Goal: Entertainment & Leisure: Consume media (video, audio)

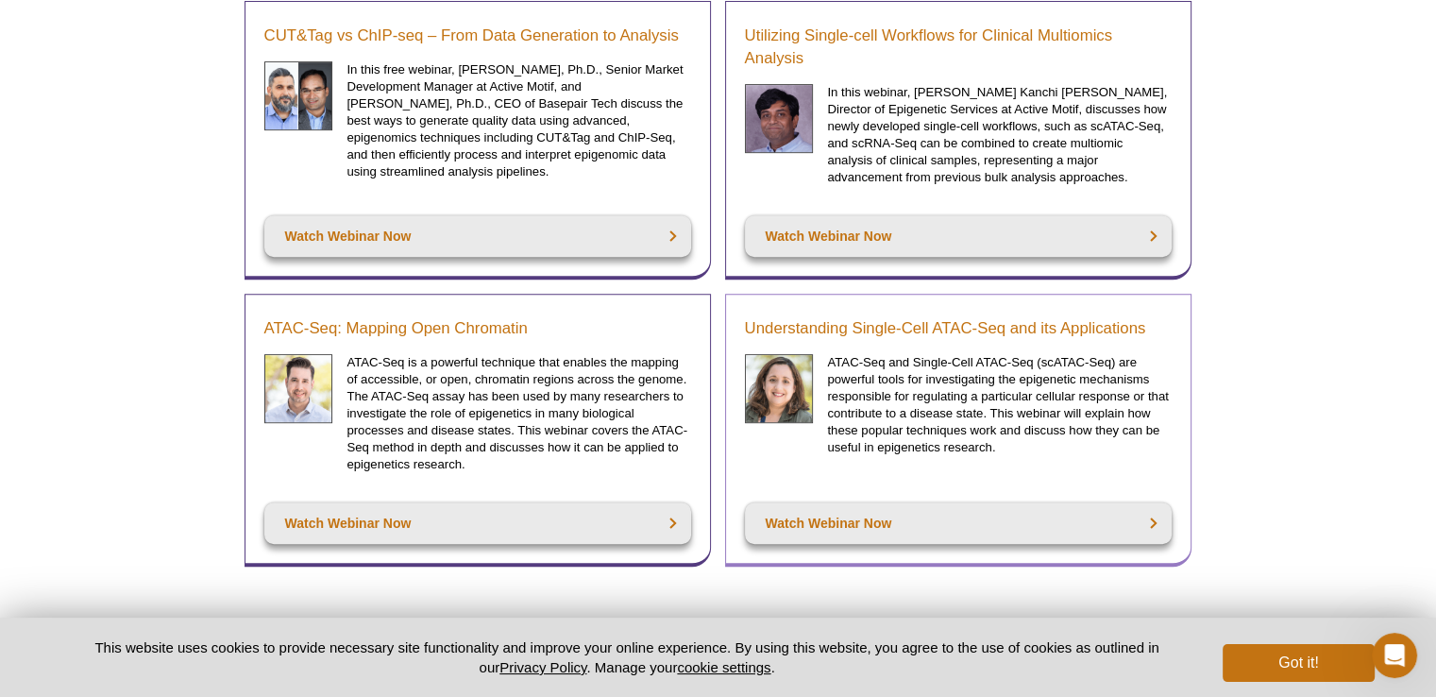
scroll to position [945, 0]
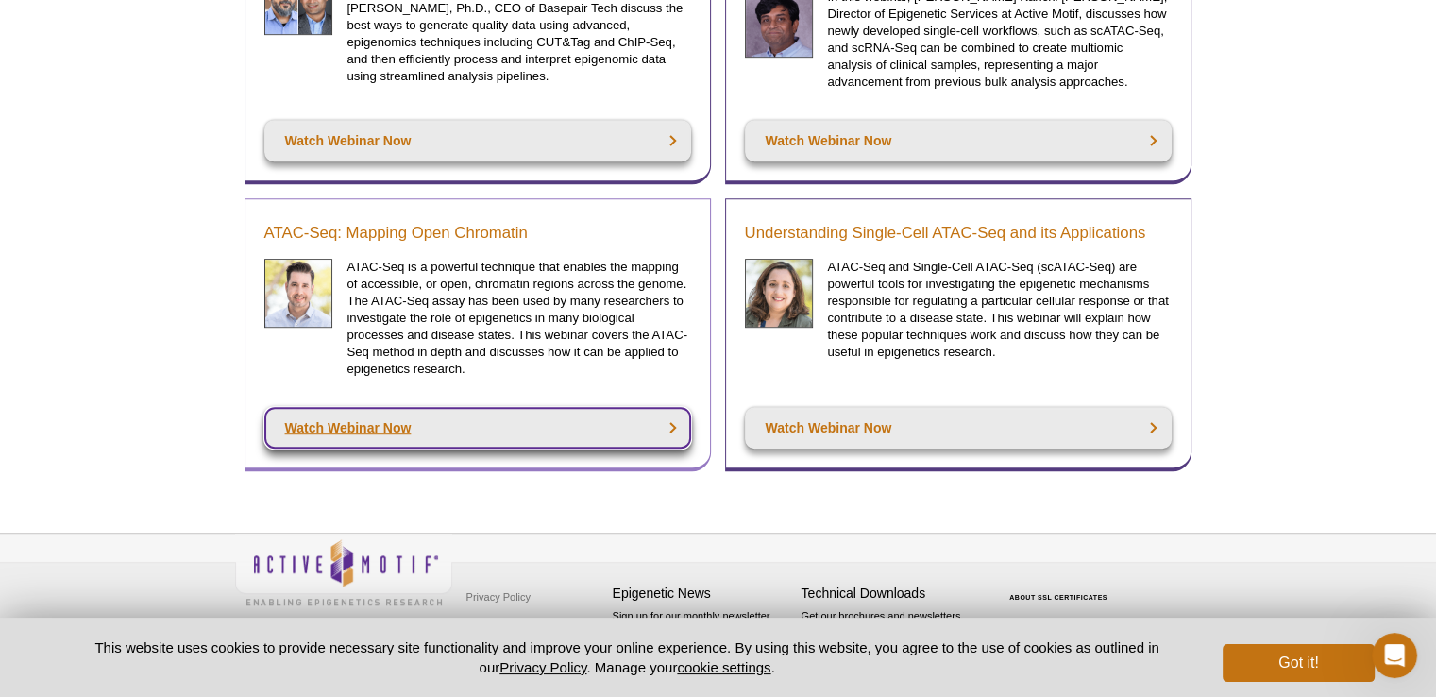
click at [370, 425] on link "Watch Webinar Now" at bounding box center [477, 428] width 427 height 42
click at [363, 422] on link "Watch Webinar Now" at bounding box center [477, 428] width 427 height 42
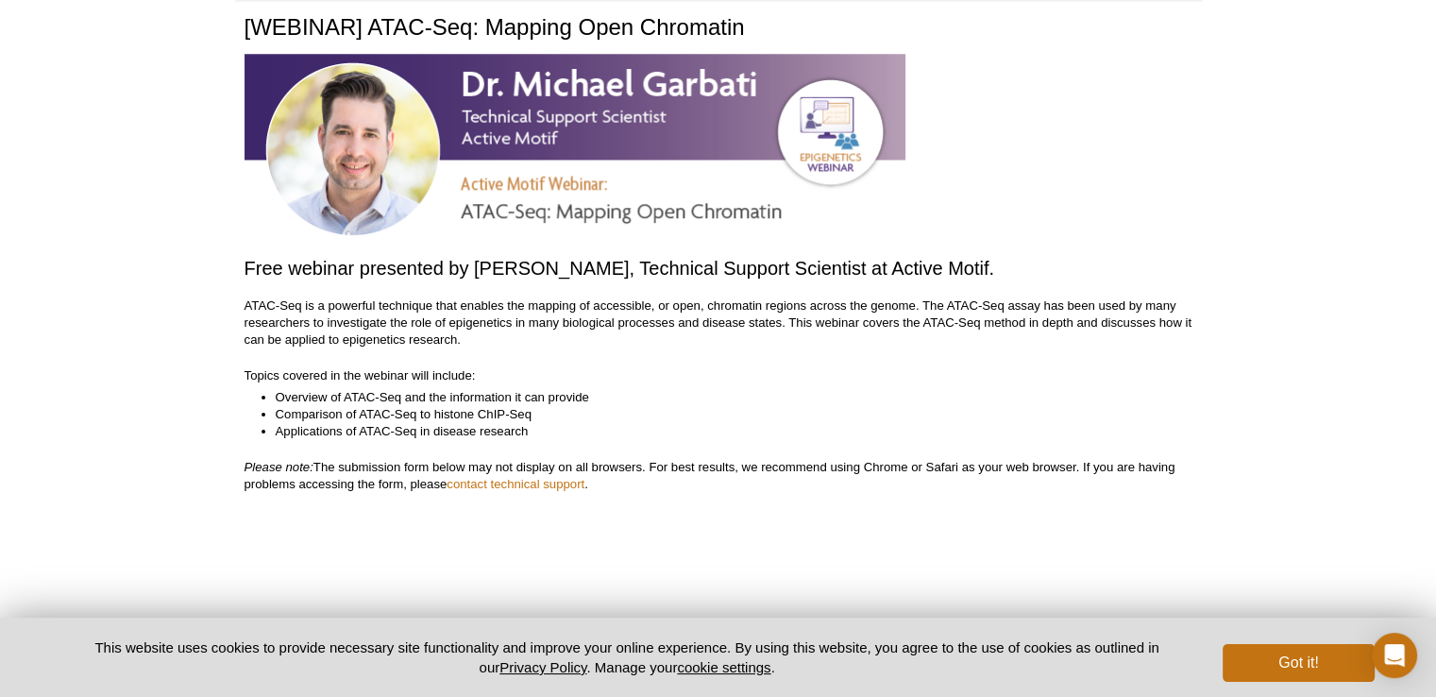
scroll to position [94, 0]
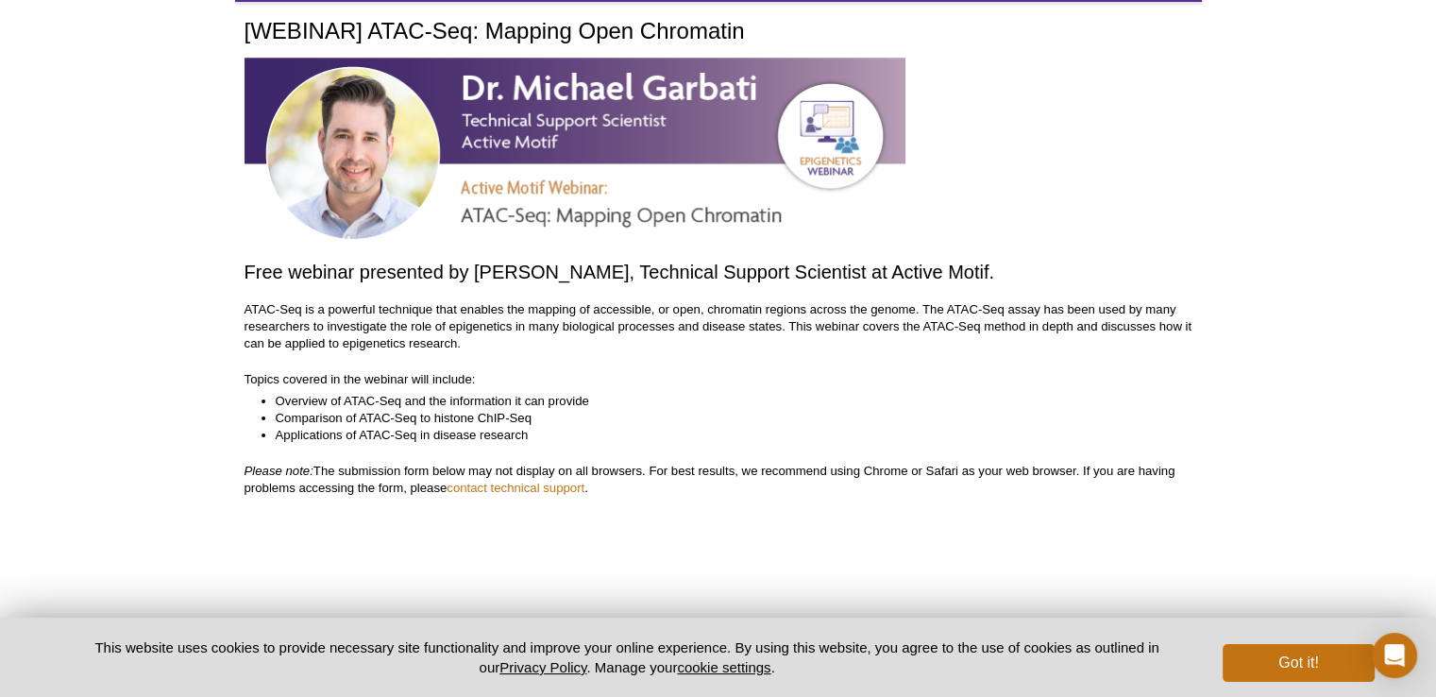
click at [600, 276] on h2 "Free webinar presented by Dr. Michael Garbati, Technical Support Scientist at A…" at bounding box center [719, 273] width 948 height 27
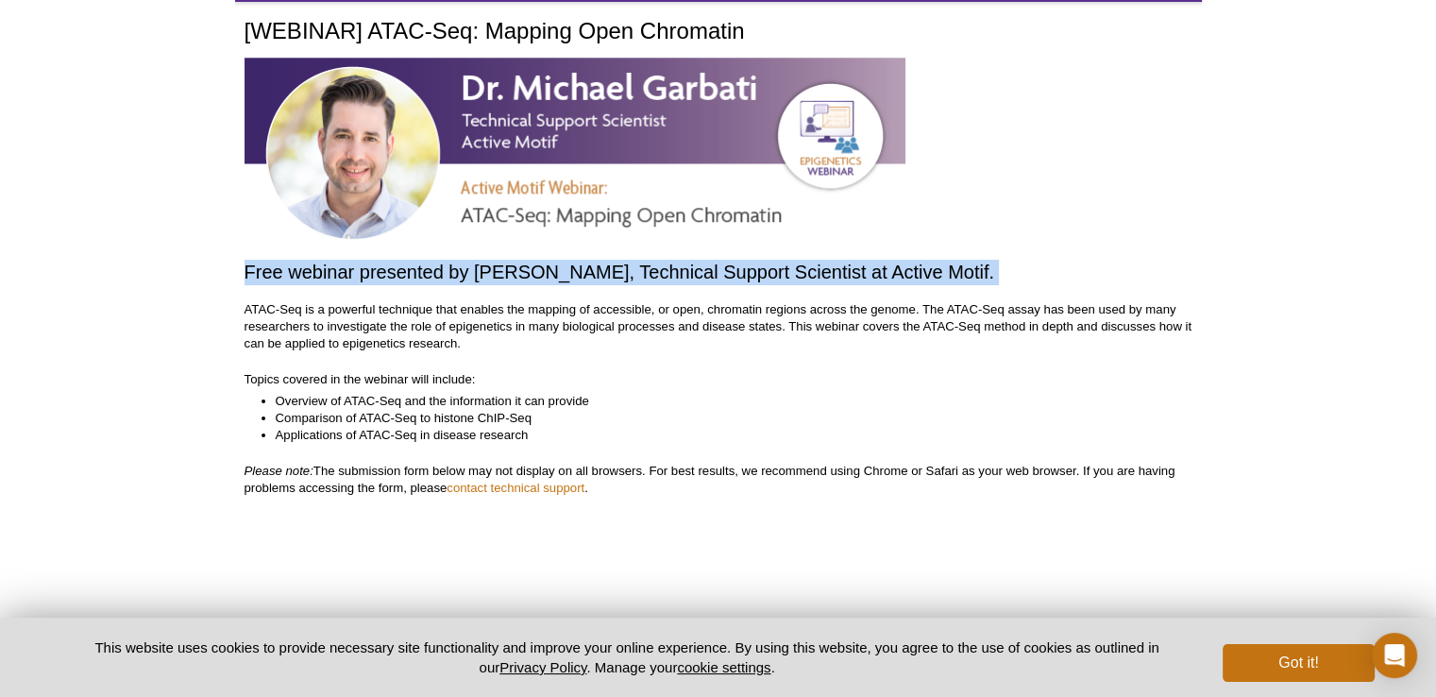
click at [600, 276] on h2 "Free webinar presented by Dr. Michael Garbati, Technical Support Scientist at A…" at bounding box center [719, 273] width 948 height 27
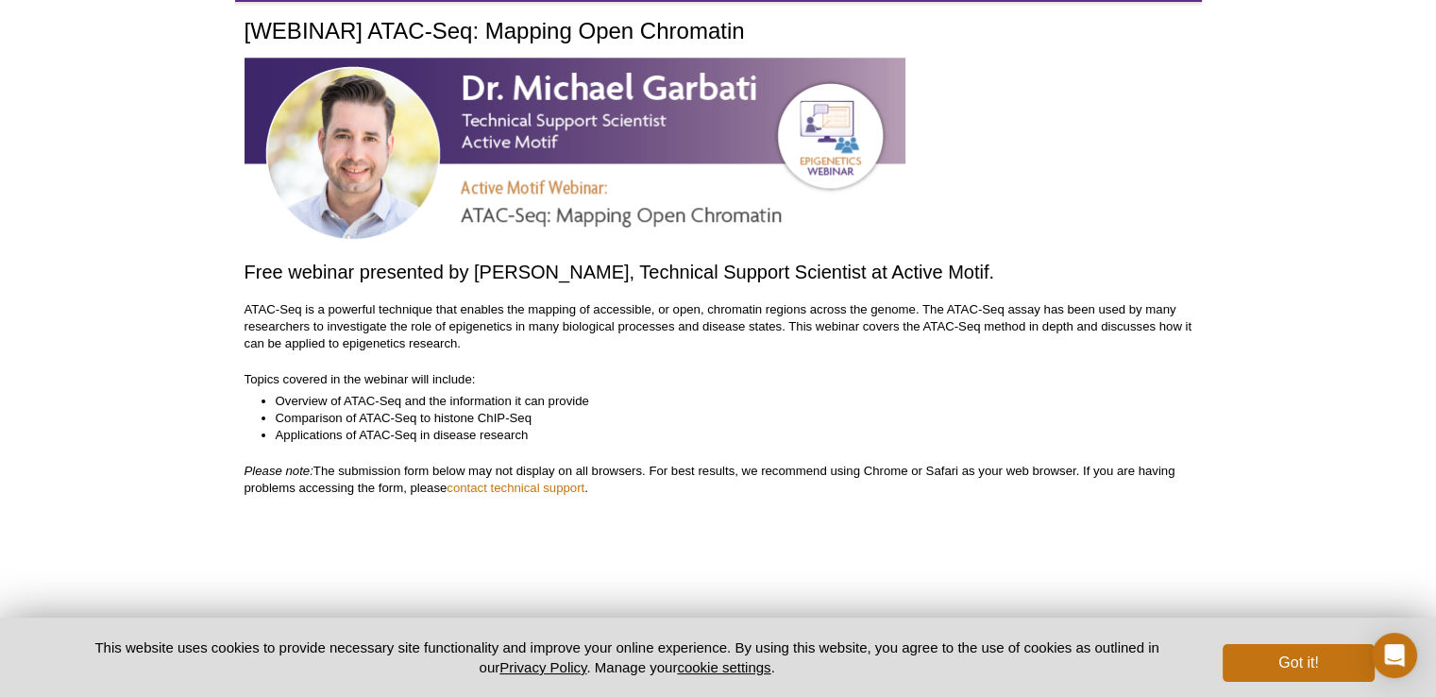
click at [617, 341] on p "ATAC-Seq is a powerful technique that enables the mapping of accessible, or ope…" at bounding box center [719, 326] width 948 height 51
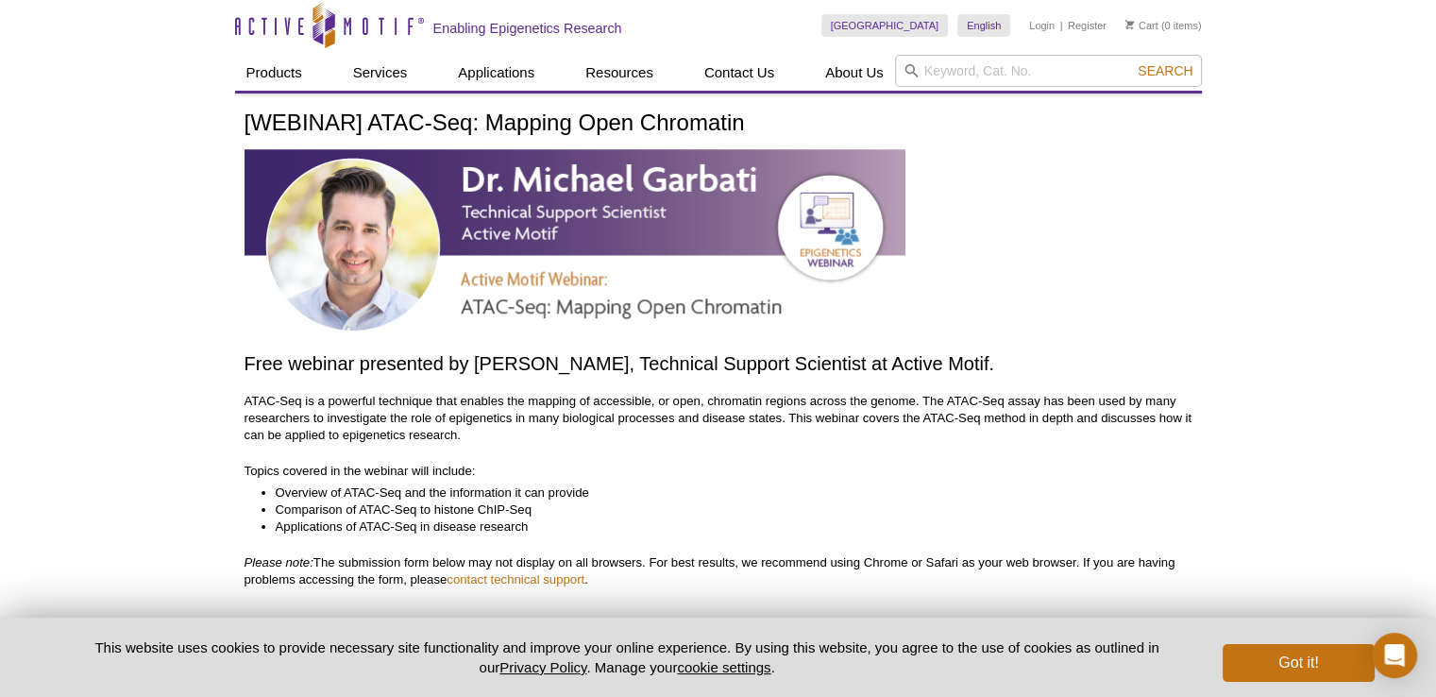
scroll to position [0, 0]
